Goal: Information Seeking & Learning: Learn about a topic

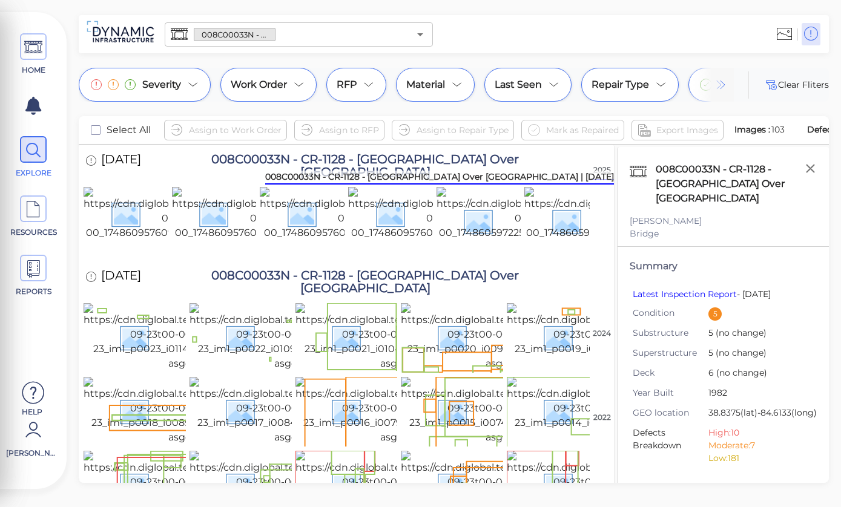
scroll to position [196, 0]
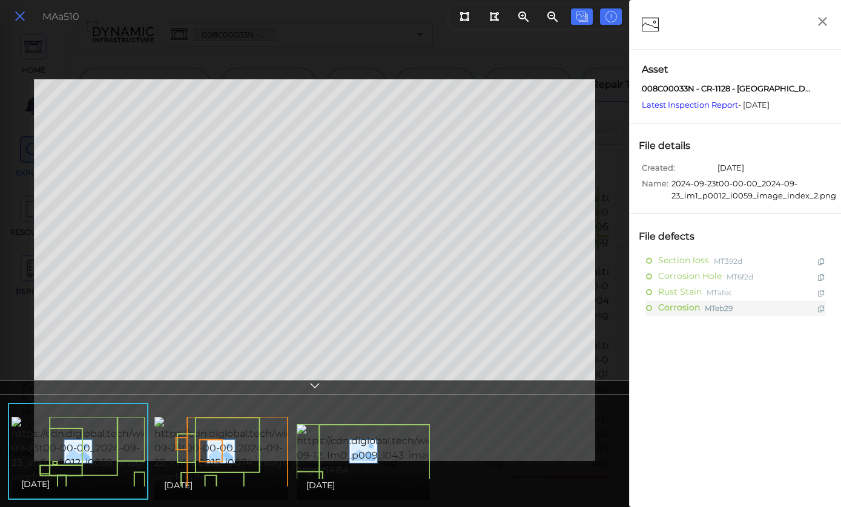
click at [25, 15] on icon at bounding box center [19, 16] width 13 height 16
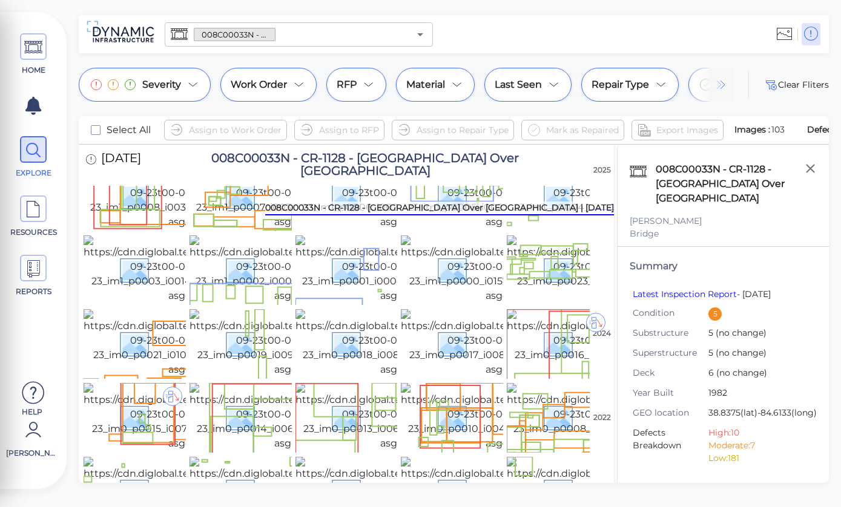
scroll to position [372, 0]
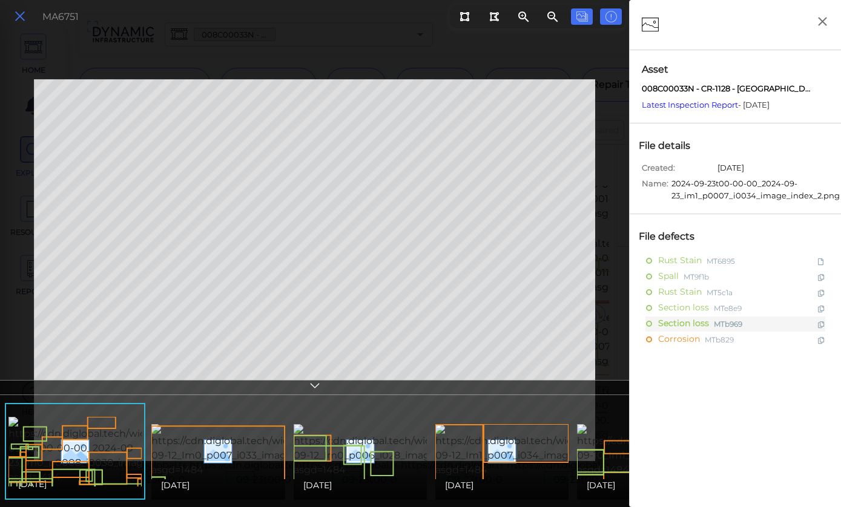
click at [21, 17] on icon at bounding box center [19, 16] width 13 height 16
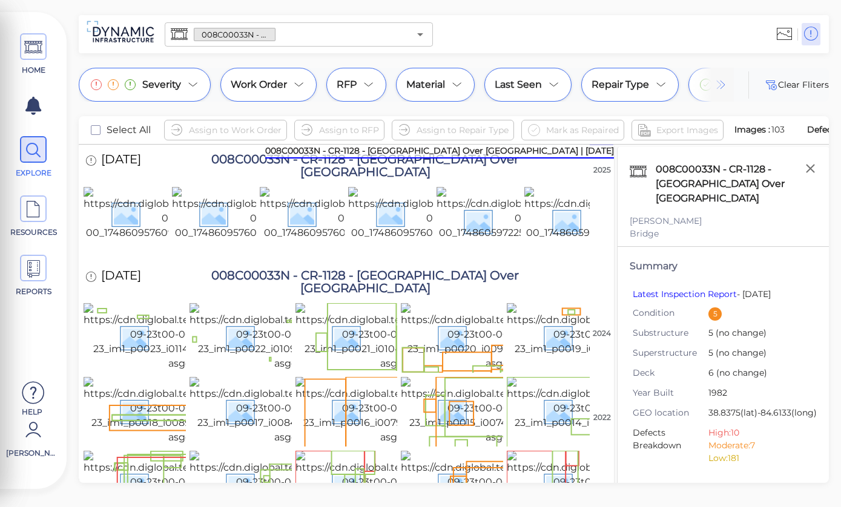
click at [350, 34] on input "text" at bounding box center [342, 34] width 134 height 17
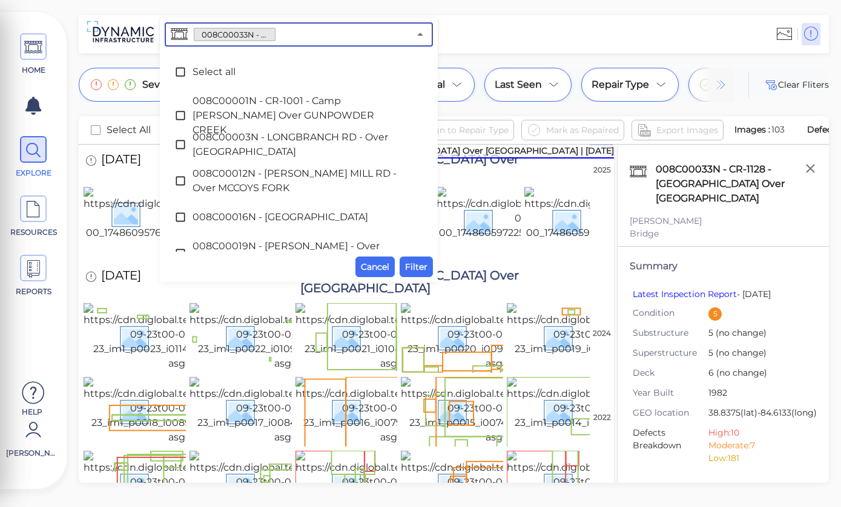
scroll to position [255, 0]
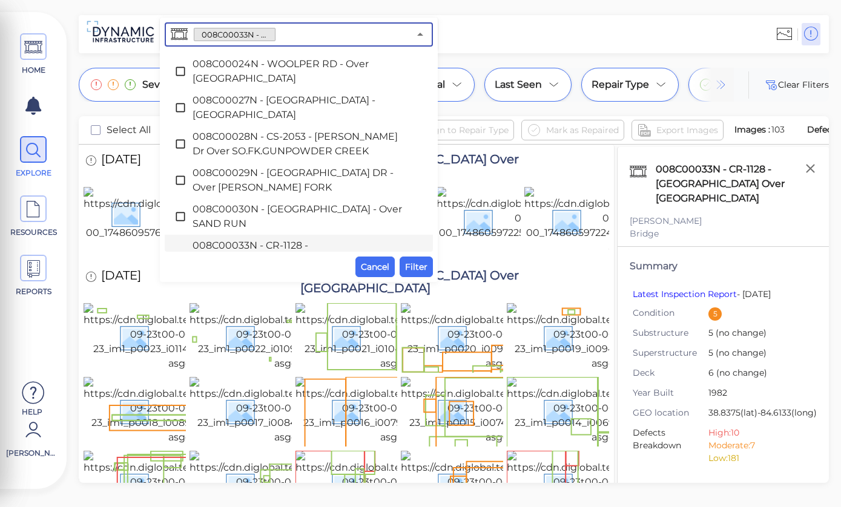
click at [328, 36] on input "text" at bounding box center [342, 34] width 134 height 17
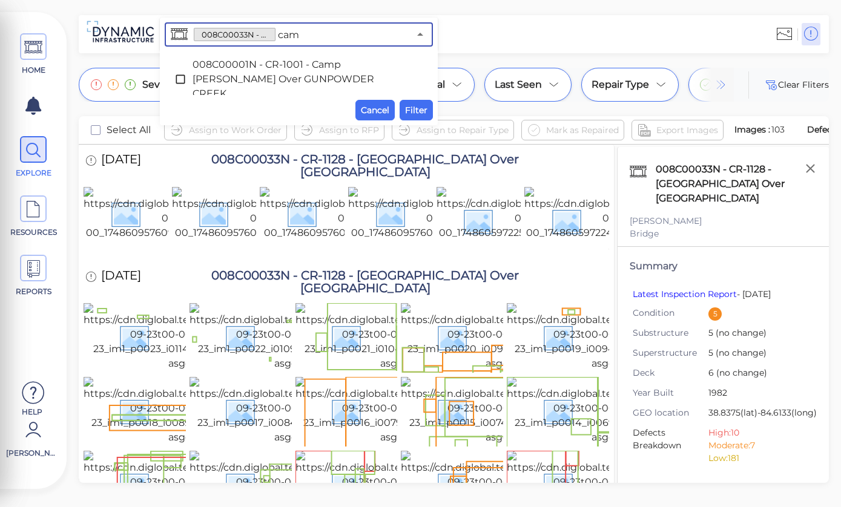
type input "camp"
click at [30, 262] on icon at bounding box center [33, 268] width 18 height 27
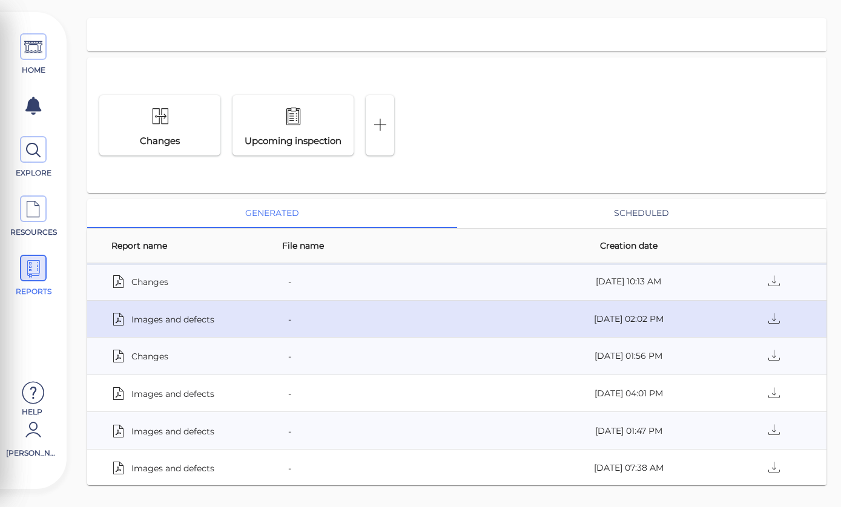
click at [202, 321] on span "Images and defects" at bounding box center [172, 319] width 83 height 17
click at [208, 320] on span "Images and defects" at bounding box center [172, 319] width 83 height 17
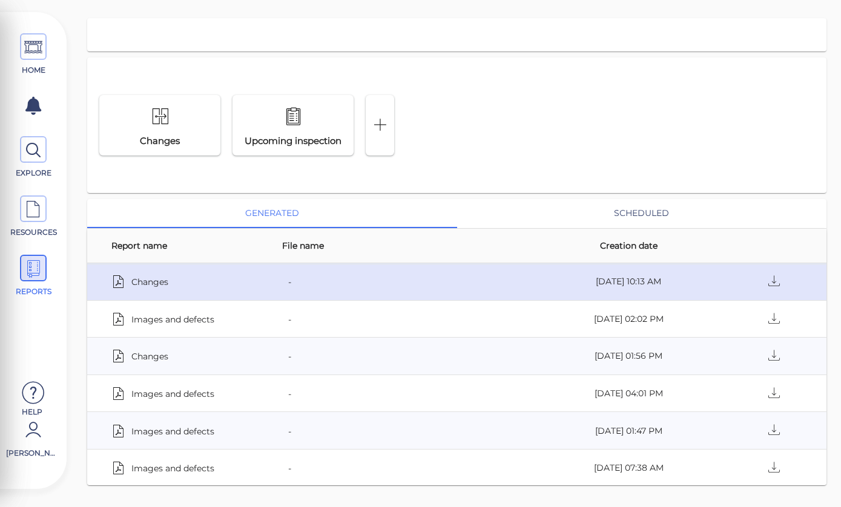
click at [179, 282] on div "Changes" at bounding box center [179, 281] width 137 height 17
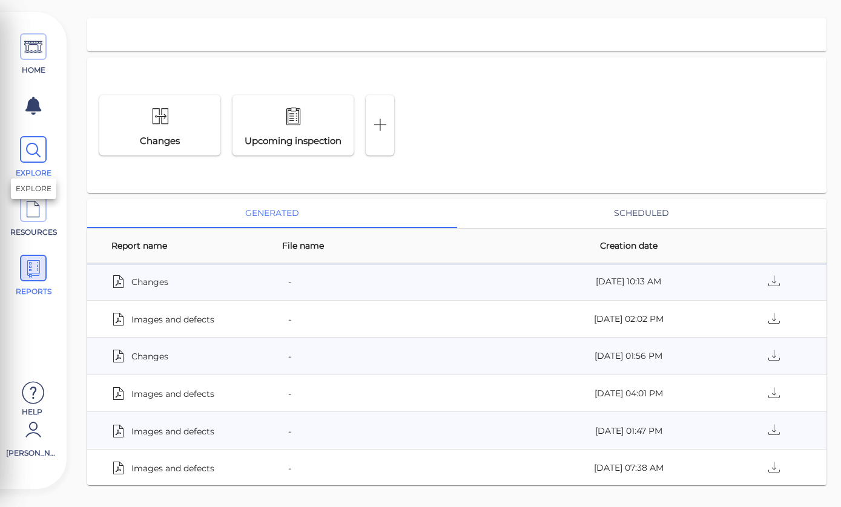
click at [30, 150] on icon at bounding box center [33, 150] width 18 height 27
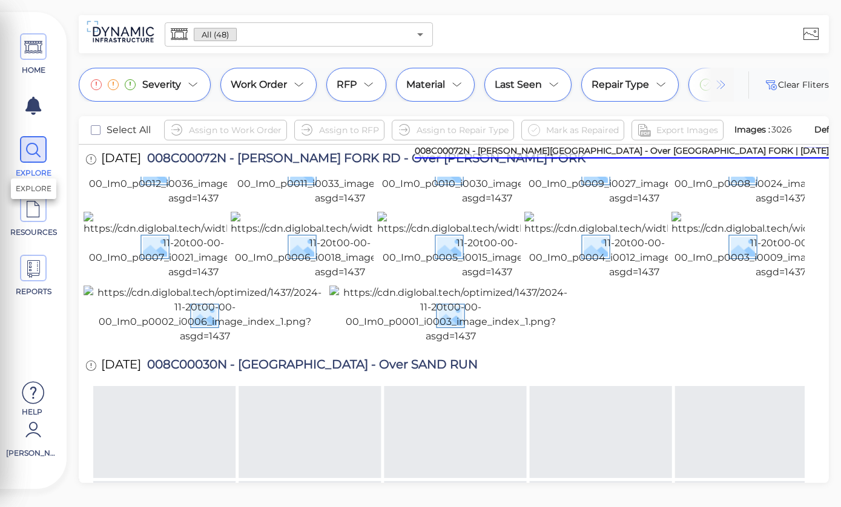
click at [282, 35] on input "text" at bounding box center [323, 34] width 173 height 17
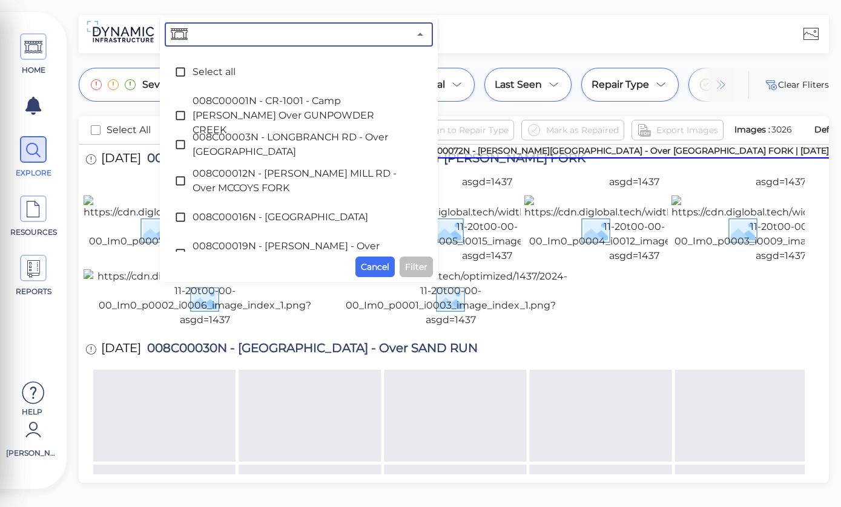
scroll to position [479, 0]
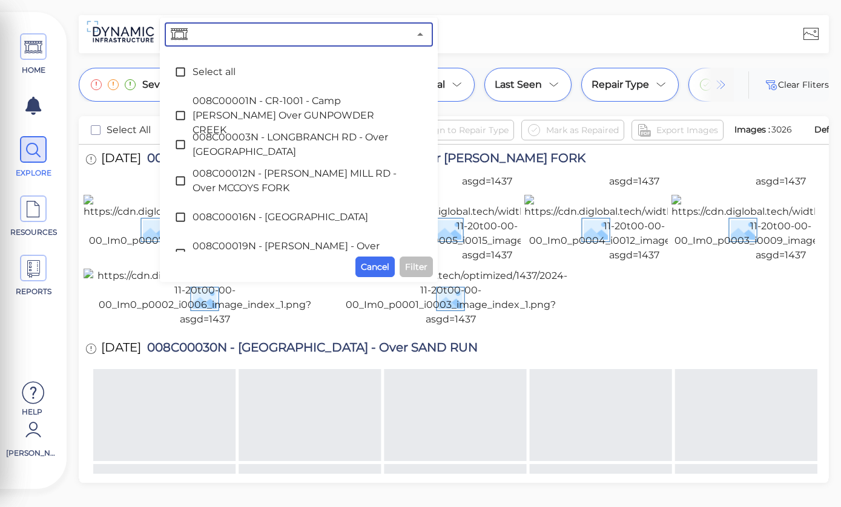
click at [278, 38] on input "text" at bounding box center [299, 34] width 219 height 17
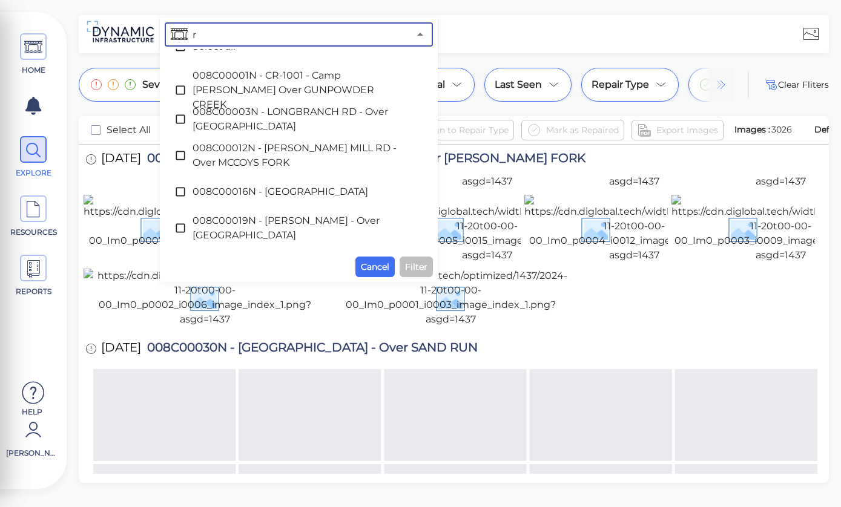
scroll to position [0, 0]
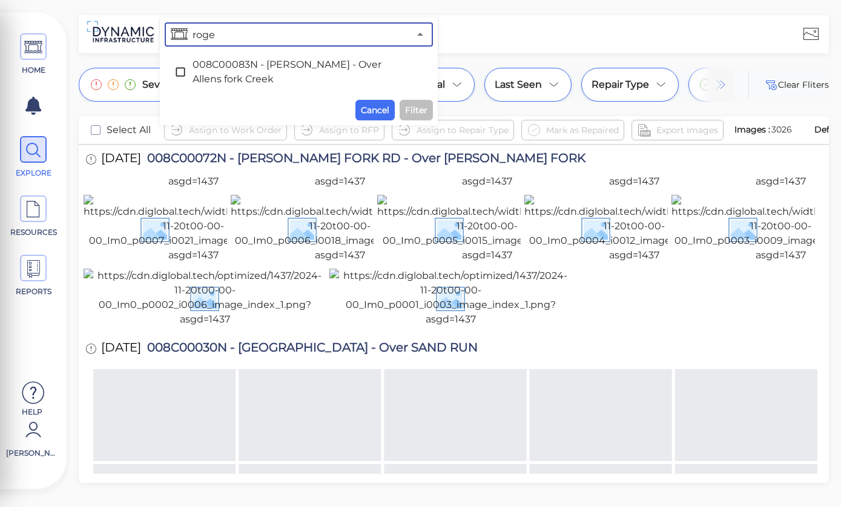
type input "[PERSON_NAME]"
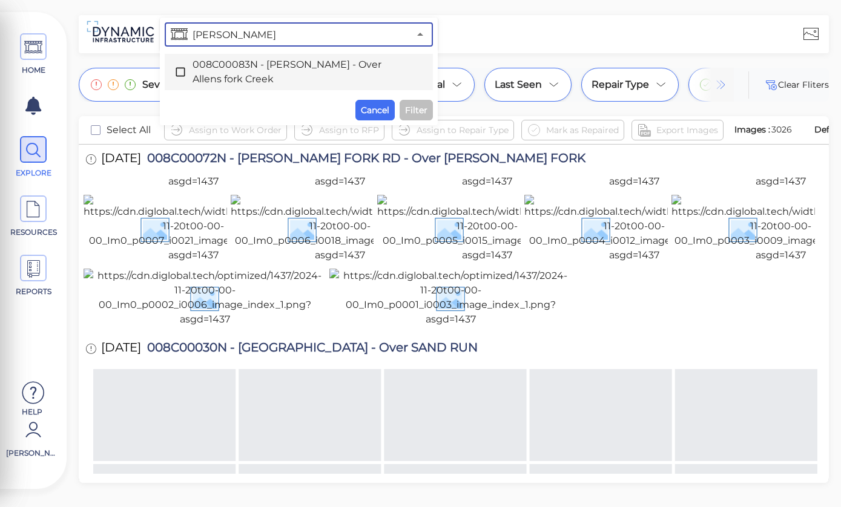
click at [242, 73] on span "008C00083N - [PERSON_NAME] - Over Allens fork Creek" at bounding box center [299, 72] width 213 height 29
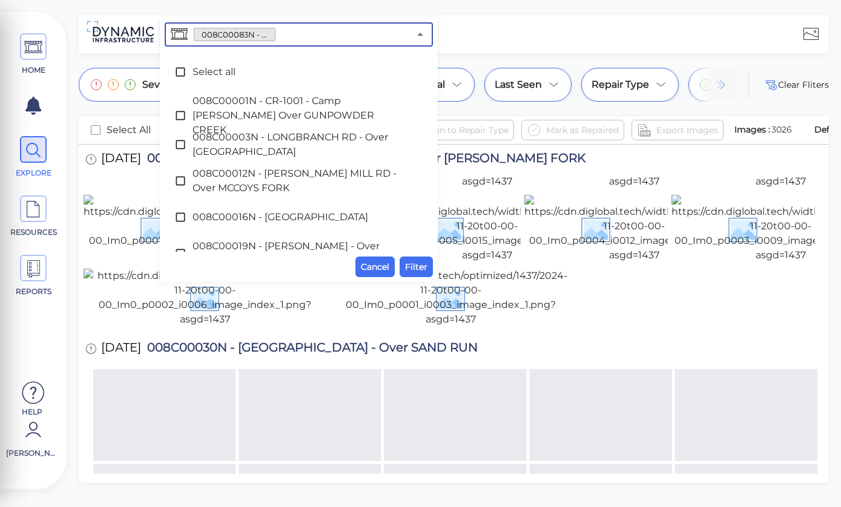
scroll to position [1526, 0]
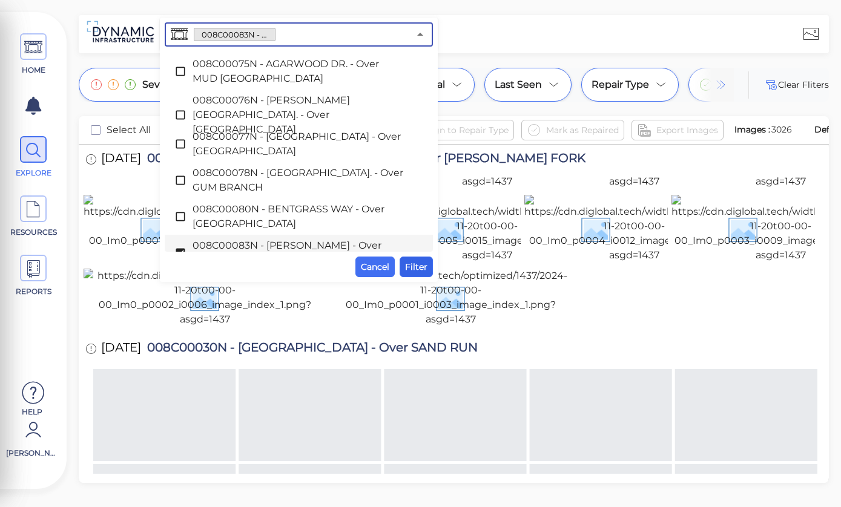
click at [403, 277] on button "Filter" at bounding box center [416, 267] width 33 height 21
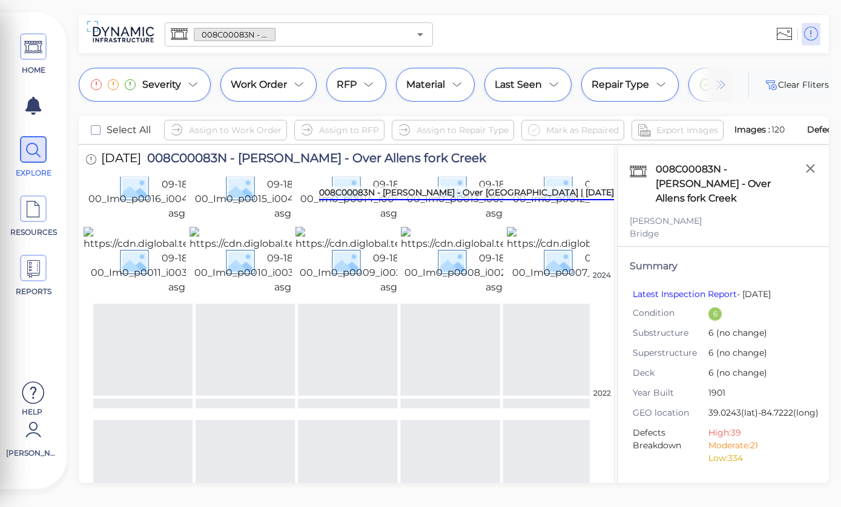
scroll to position [321, 0]
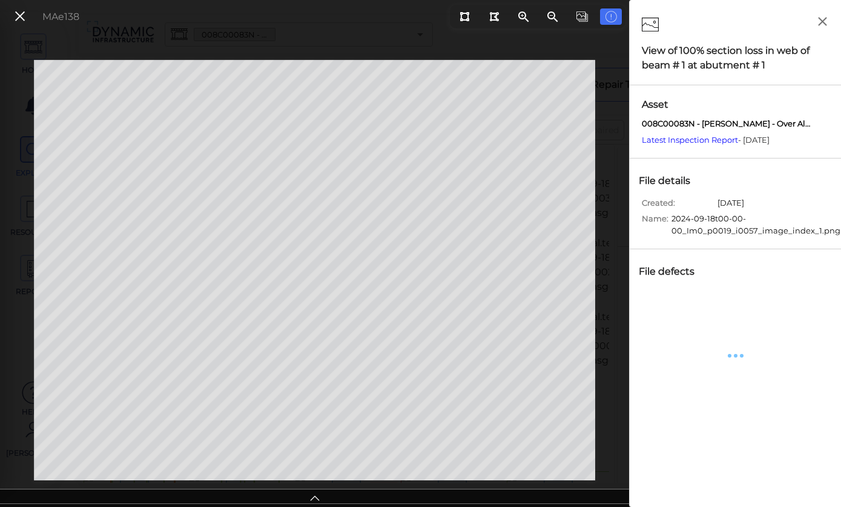
click at [7, 7] on div "MAe138" at bounding box center [45, 17] width 82 height 26
click at [10, 18] on button at bounding box center [20, 17] width 21 height 18
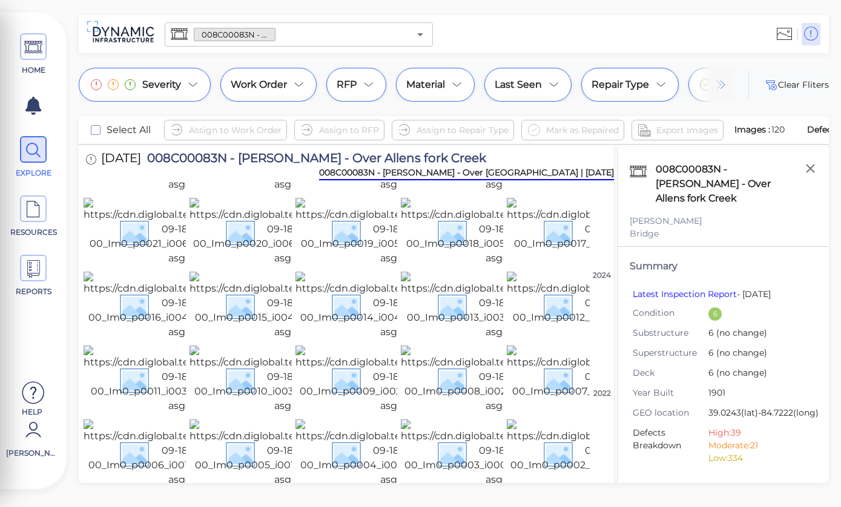
scroll to position [202, 0]
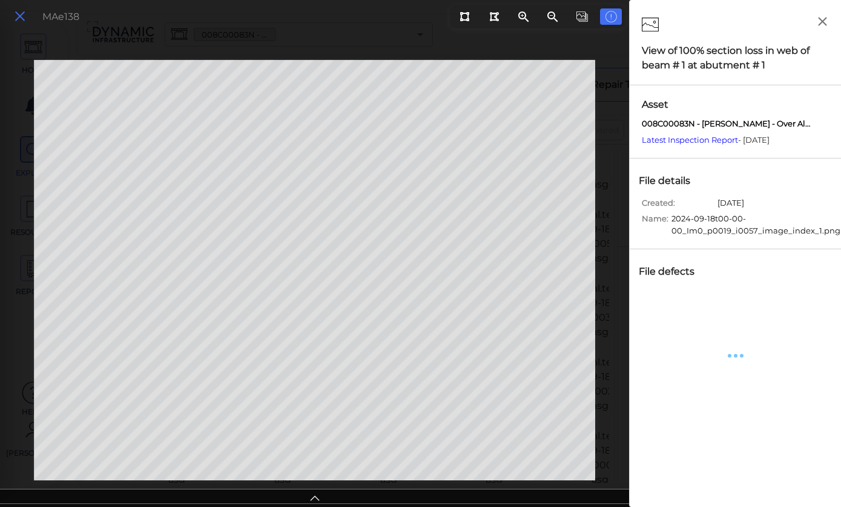
click at [14, 18] on icon at bounding box center [19, 16] width 13 height 16
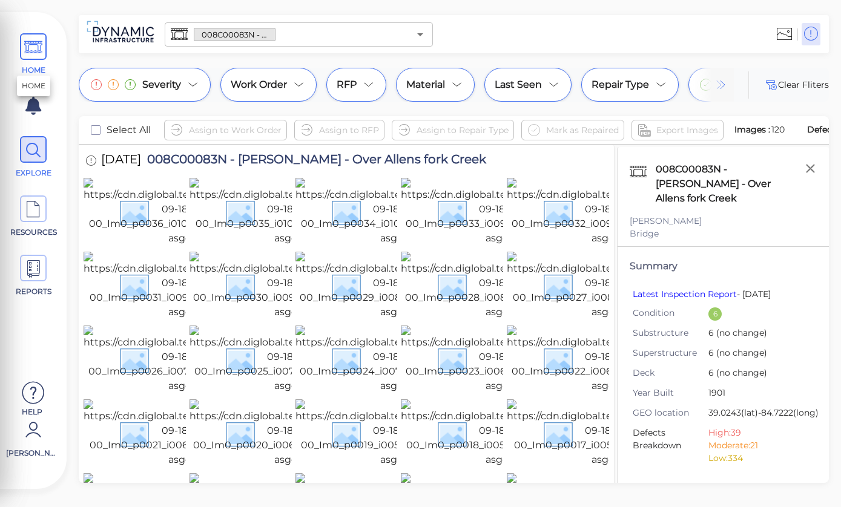
click at [35, 50] on icon at bounding box center [33, 47] width 18 height 27
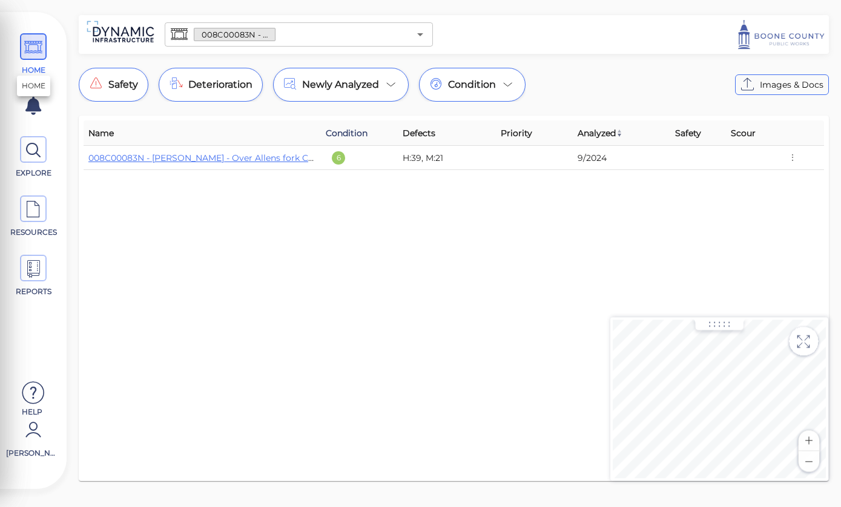
click at [353, 136] on span "Condition" at bounding box center [347, 133] width 42 height 15
click at [350, 131] on span "Condition" at bounding box center [350, 133] width 49 height 15
click at [342, 133] on span "Condition" at bounding box center [350, 133] width 49 height 15
click at [426, 30] on icon "Open" at bounding box center [420, 34] width 15 height 15
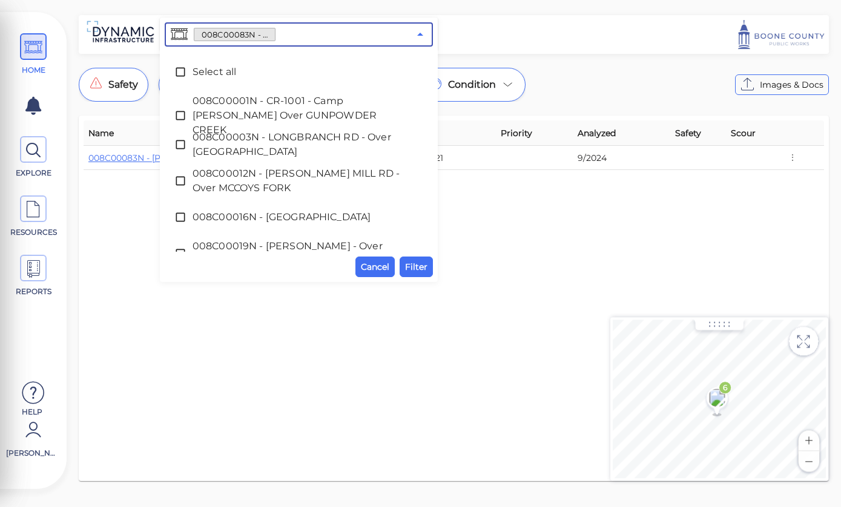
scroll to position [1526, 0]
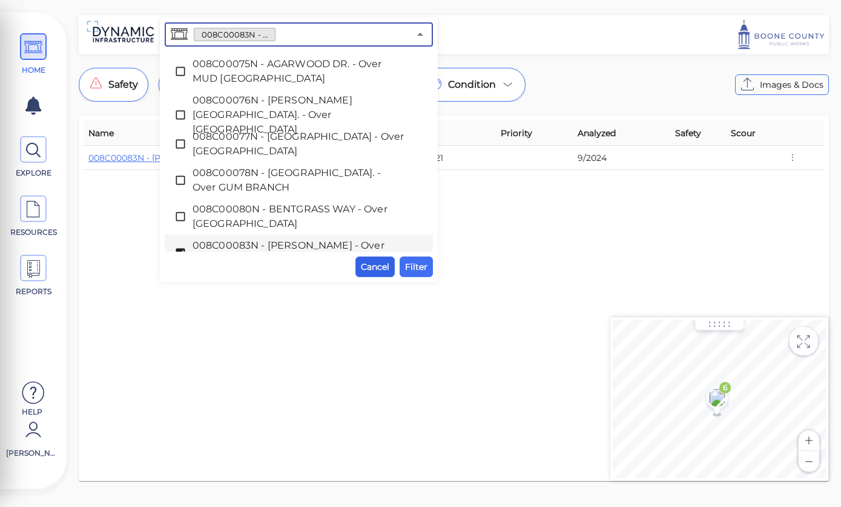
click at [375, 274] on span "Cancel" at bounding box center [375, 267] width 28 height 15
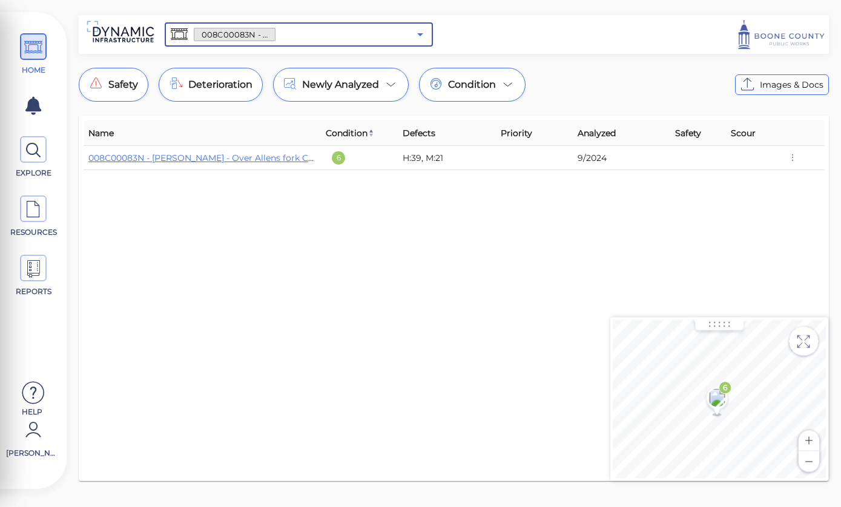
click at [423, 33] on icon "Open" at bounding box center [420, 34] width 6 height 3
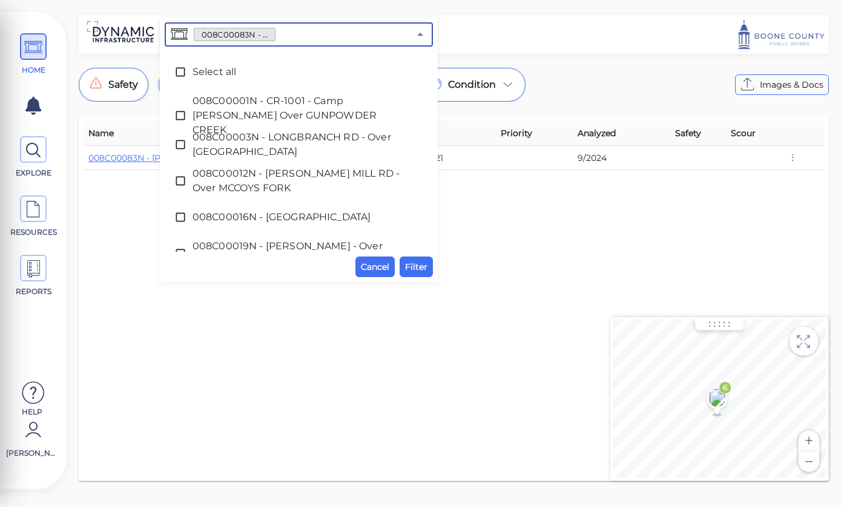
click at [216, 76] on span "Select all" at bounding box center [299, 72] width 213 height 15
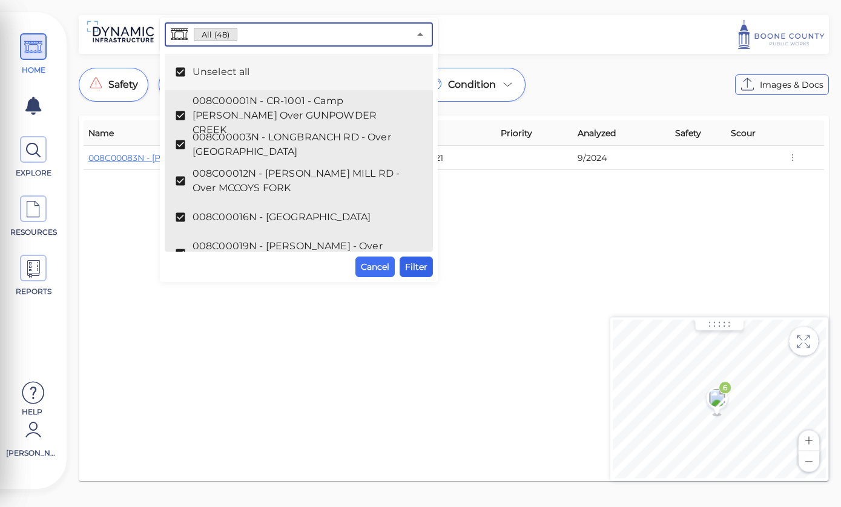
click at [418, 274] on span "Filter" at bounding box center [416, 267] width 22 height 15
